Goal: Task Accomplishment & Management: Use online tool/utility

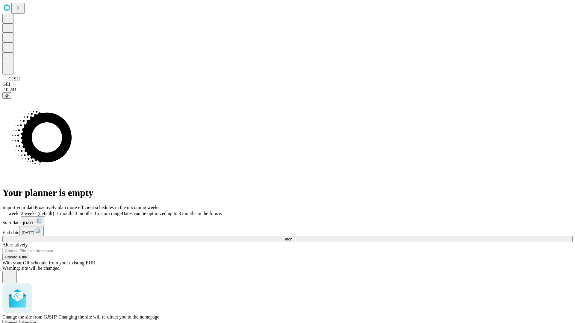
click at [36, 321] on span "Confirm" at bounding box center [29, 323] width 14 height 4
click at [72, 211] on label "1 month" at bounding box center [63, 213] width 18 height 5
click at [292, 237] on span "Fetch" at bounding box center [287, 239] width 10 height 4
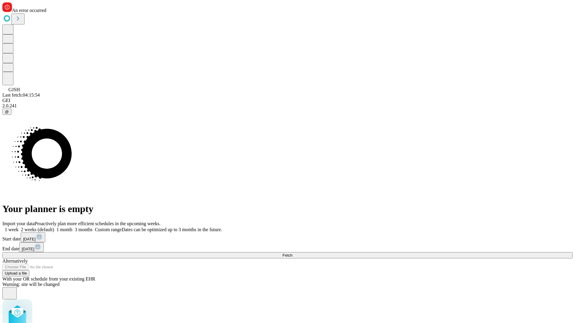
click at [72, 227] on label "1 month" at bounding box center [63, 229] width 18 height 5
click at [292, 253] on span "Fetch" at bounding box center [287, 255] width 10 height 4
click at [72, 227] on label "1 month" at bounding box center [63, 229] width 18 height 5
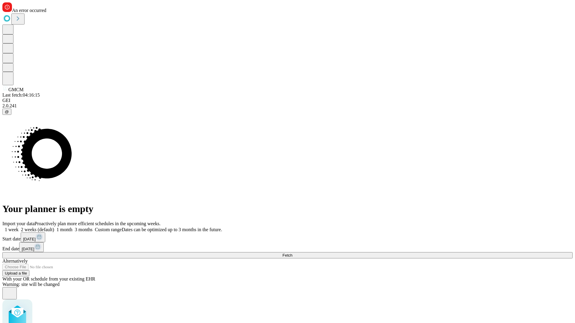
click at [292, 253] on span "Fetch" at bounding box center [287, 255] width 10 height 4
click at [72, 227] on label "1 month" at bounding box center [63, 229] width 18 height 5
click at [292, 253] on span "Fetch" at bounding box center [287, 255] width 10 height 4
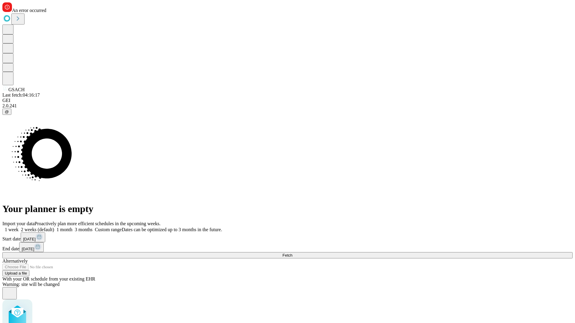
click at [72, 227] on label "1 month" at bounding box center [63, 229] width 18 height 5
click at [292, 253] on span "Fetch" at bounding box center [287, 255] width 10 height 4
click at [72, 227] on label "1 month" at bounding box center [63, 229] width 18 height 5
click at [292, 253] on span "Fetch" at bounding box center [287, 255] width 10 height 4
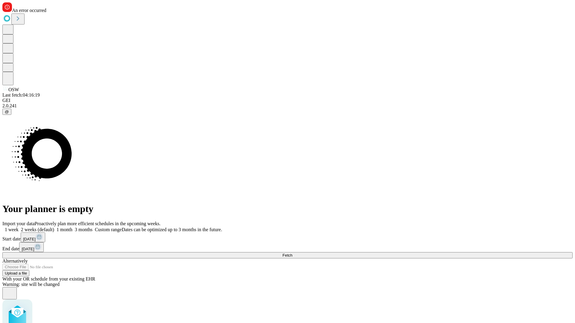
click at [72, 227] on label "1 month" at bounding box center [63, 229] width 18 height 5
click at [292, 253] on span "Fetch" at bounding box center [287, 255] width 10 height 4
click at [72, 227] on label "1 month" at bounding box center [63, 229] width 18 height 5
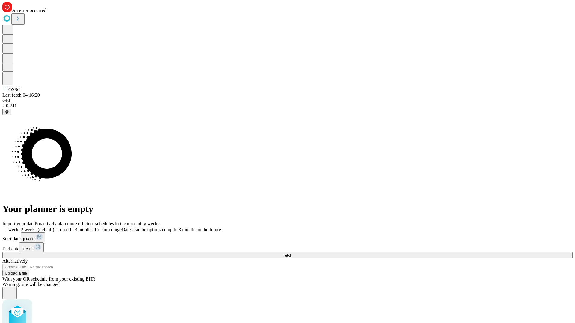
click at [292, 253] on span "Fetch" at bounding box center [287, 255] width 10 height 4
click at [72, 227] on label "1 month" at bounding box center [63, 229] width 18 height 5
click at [292, 253] on span "Fetch" at bounding box center [287, 255] width 10 height 4
